Goal: Task Accomplishment & Management: Complete application form

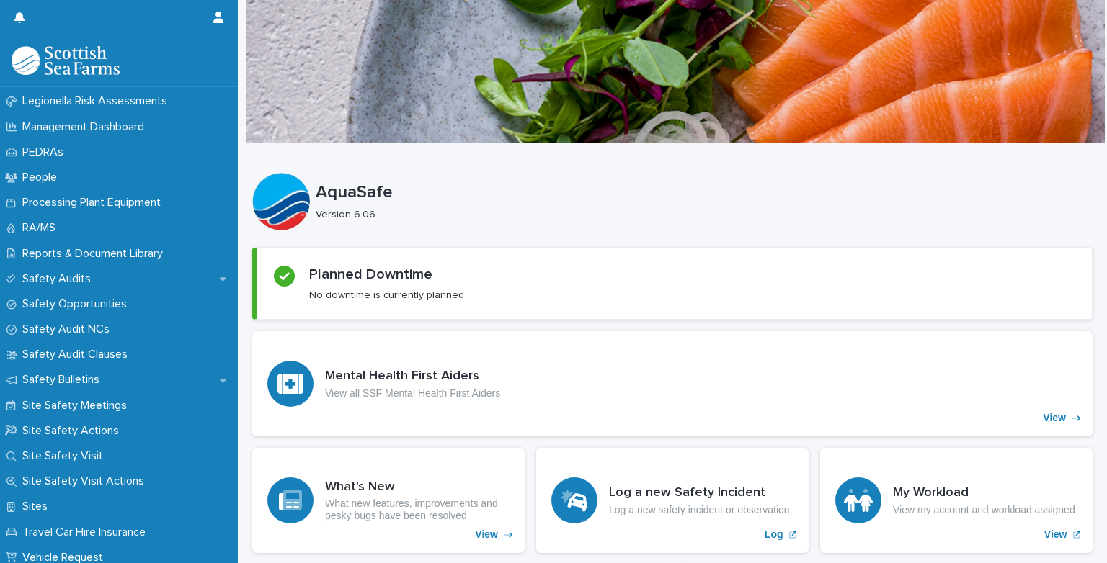
scroll to position [1287, 0]
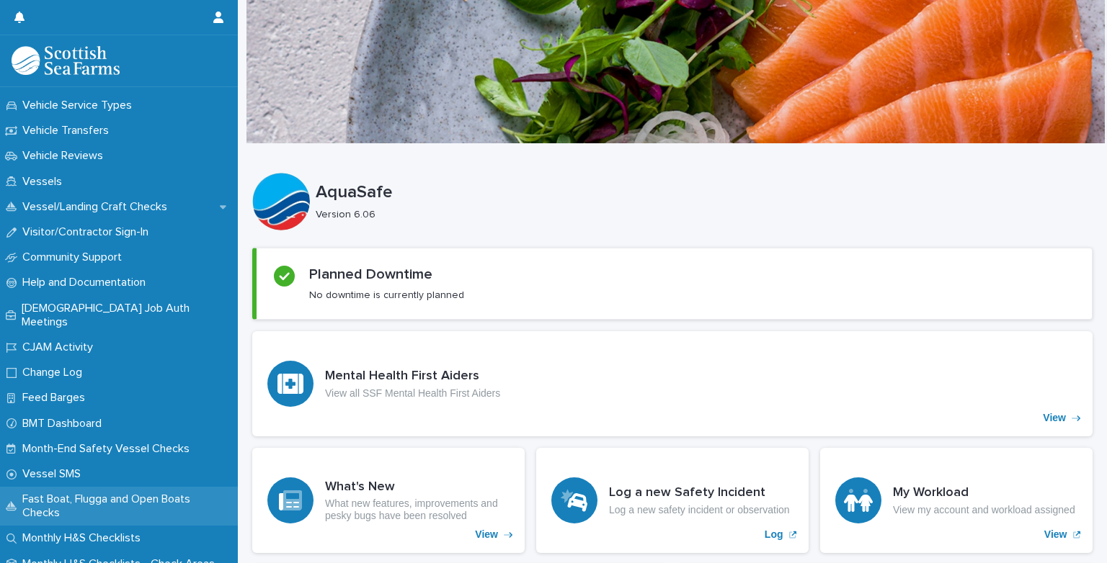
click at [161, 494] on p "Fast Boat, Flugga and Open Boats Checks" at bounding box center [127, 506] width 221 height 27
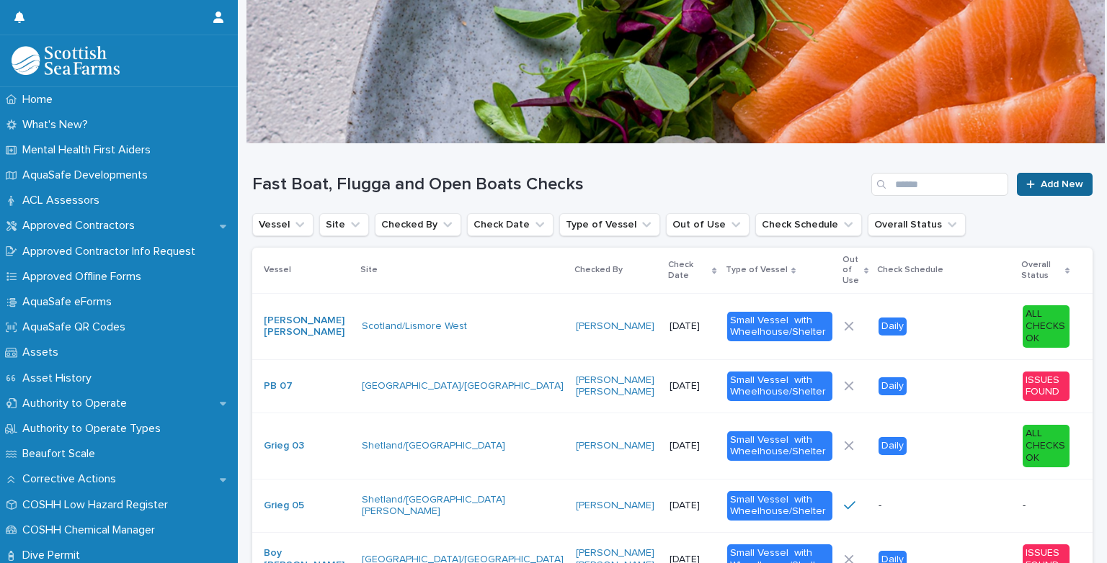
click at [1053, 182] on span "Add New" at bounding box center [1061, 184] width 43 height 10
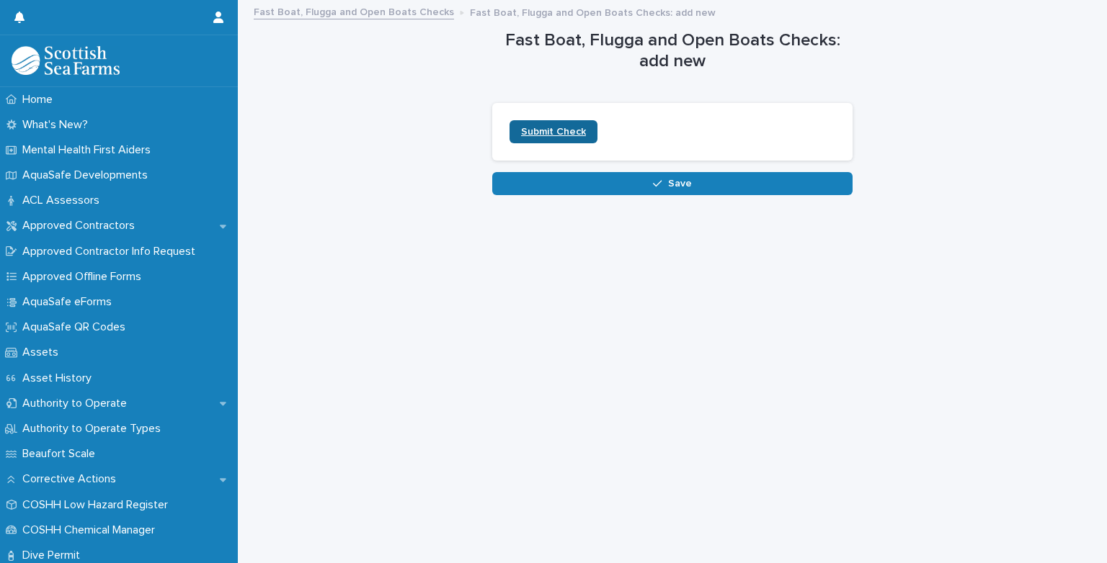
click at [571, 137] on span "Submit Check" at bounding box center [553, 132] width 65 height 10
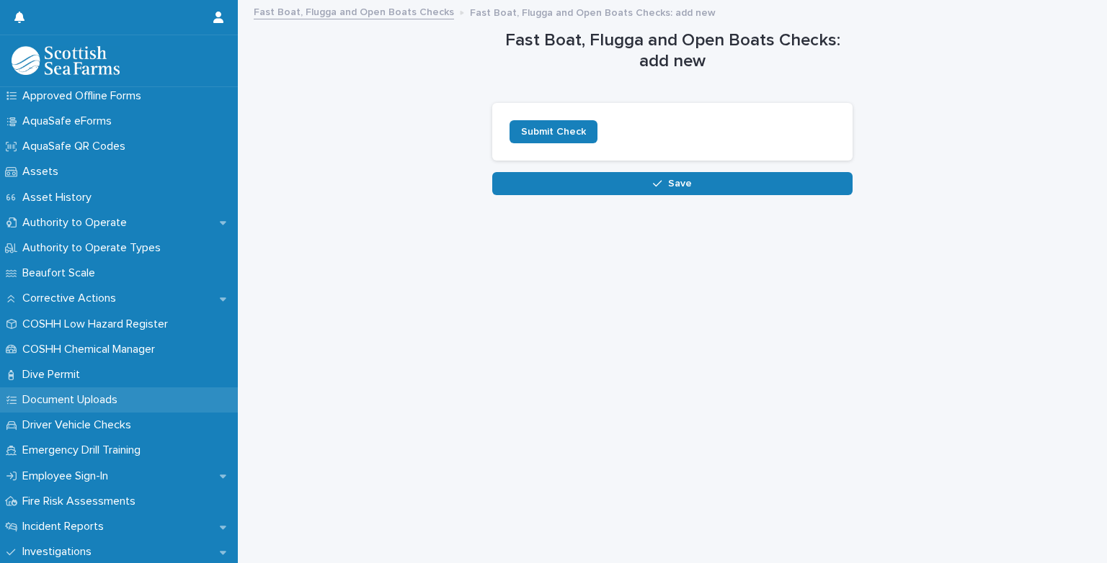
scroll to position [216, 0]
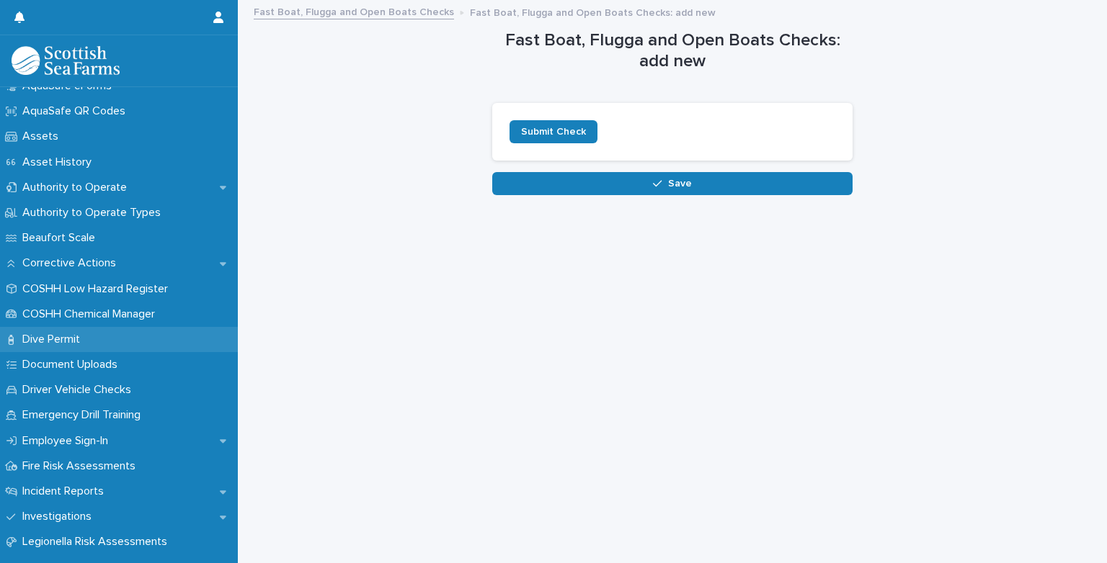
click at [72, 344] on p "Dive Permit" at bounding box center [54, 340] width 75 height 14
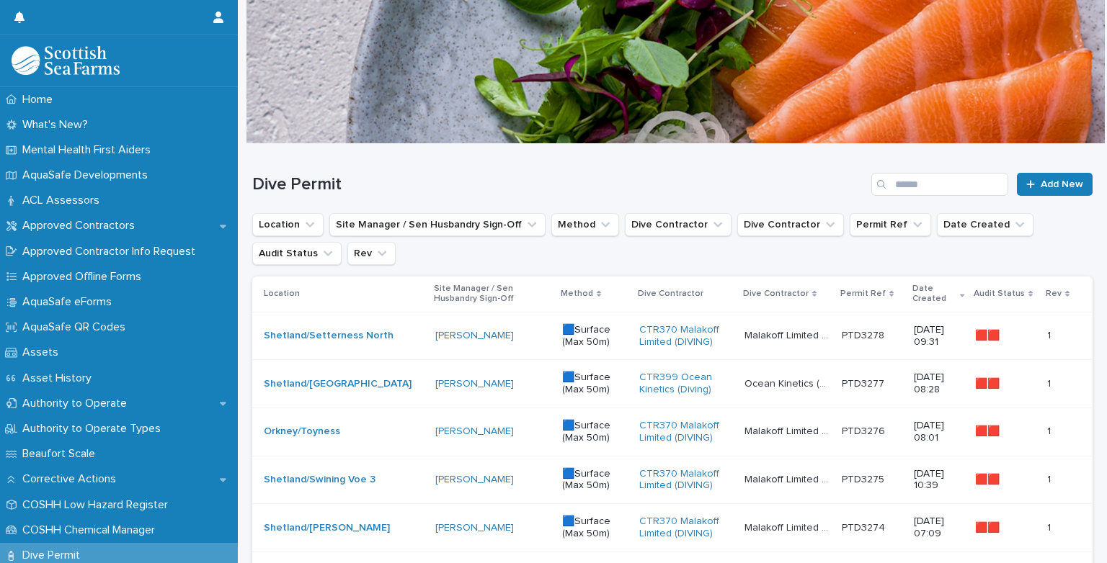
click at [375, 437] on div "Orkney/Toyness" at bounding box center [344, 432] width 160 height 24
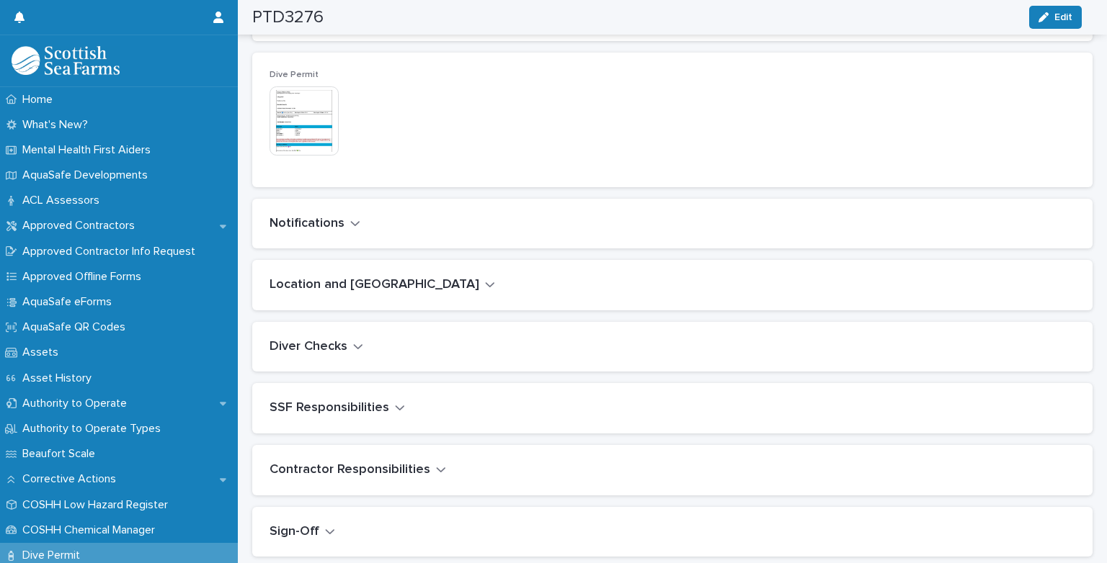
scroll to position [360, 0]
